Goal: Browse casually

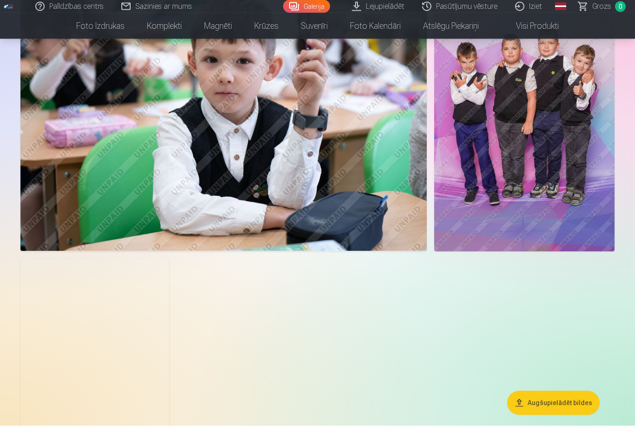
scroll to position [2527, 0]
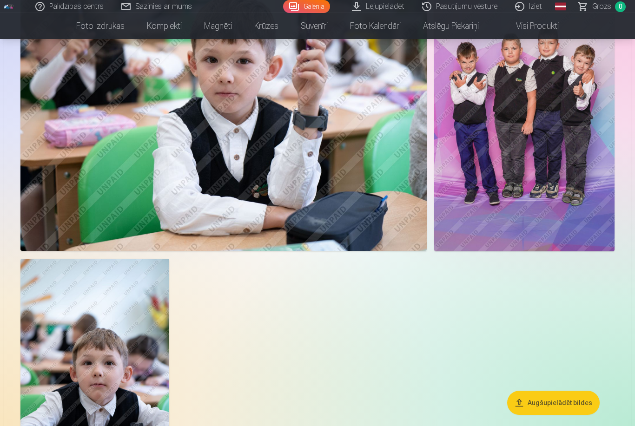
click at [552, 207] on img at bounding box center [524, 115] width 180 height 271
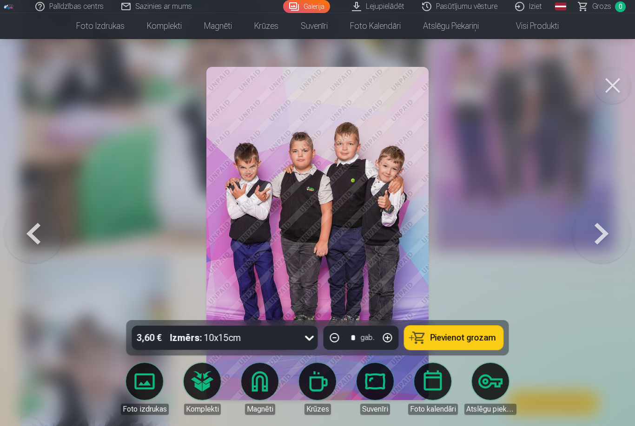
click at [619, 85] on button at bounding box center [612, 85] width 37 height 37
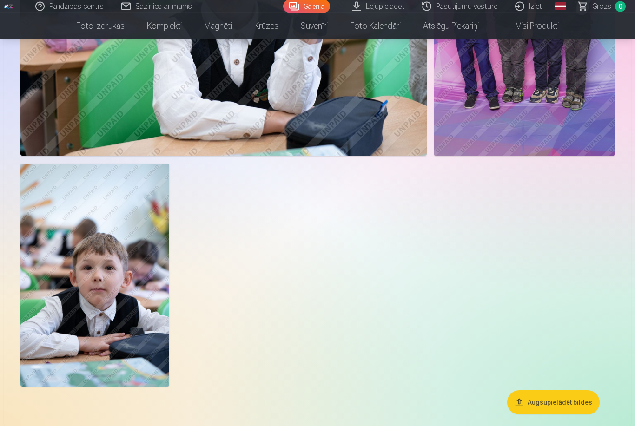
scroll to position [2623, 0]
click at [137, 341] on img at bounding box center [94, 275] width 149 height 223
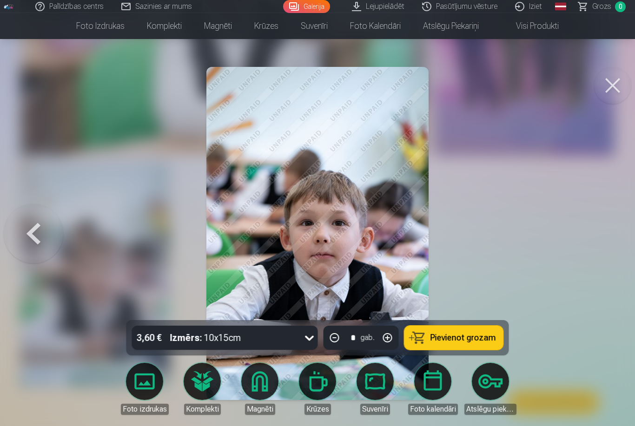
click at [610, 90] on button at bounding box center [612, 85] width 37 height 37
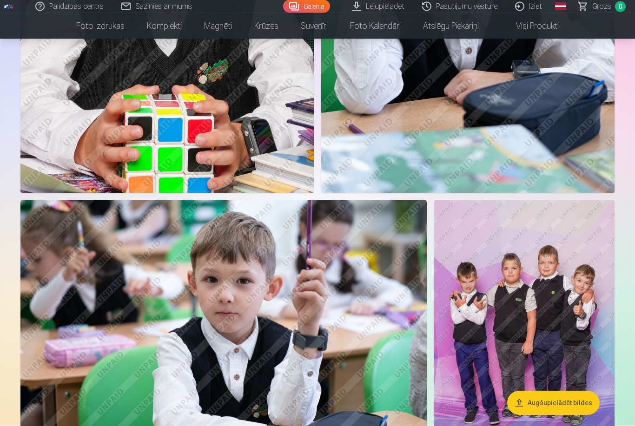
scroll to position [2309, 0]
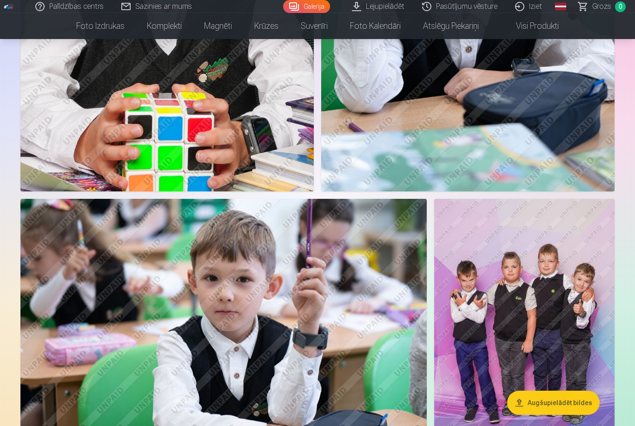
click at [572, 302] on img at bounding box center [524, 334] width 180 height 271
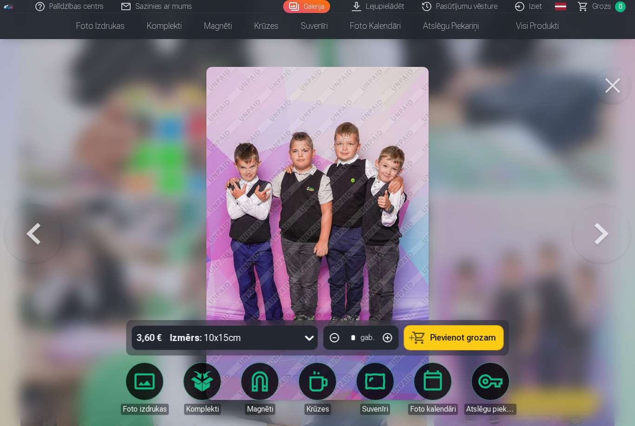
click at [614, 86] on button at bounding box center [612, 85] width 37 height 37
